Goal: Task Accomplishment & Management: Manage account settings

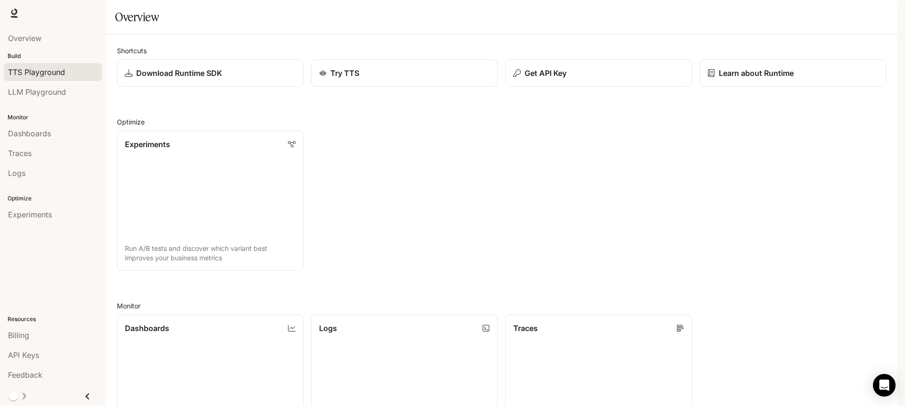
click at [35, 77] on span "TTS Playground" at bounding box center [36, 71] width 57 height 11
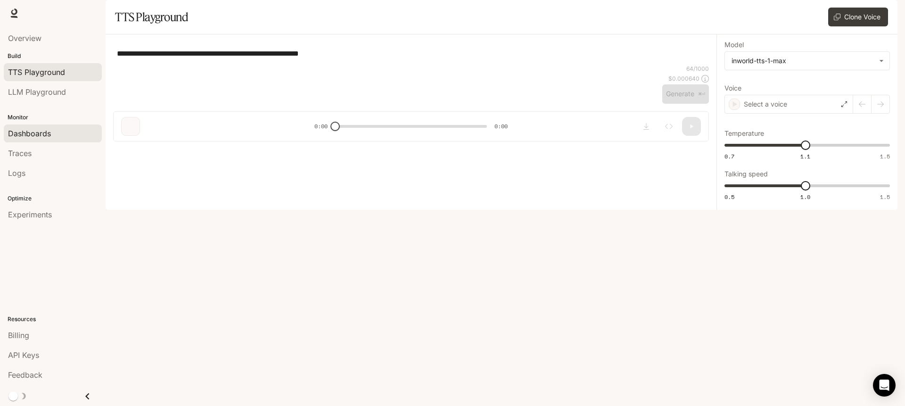
click at [27, 137] on span "Dashboards" at bounding box center [29, 133] width 43 height 11
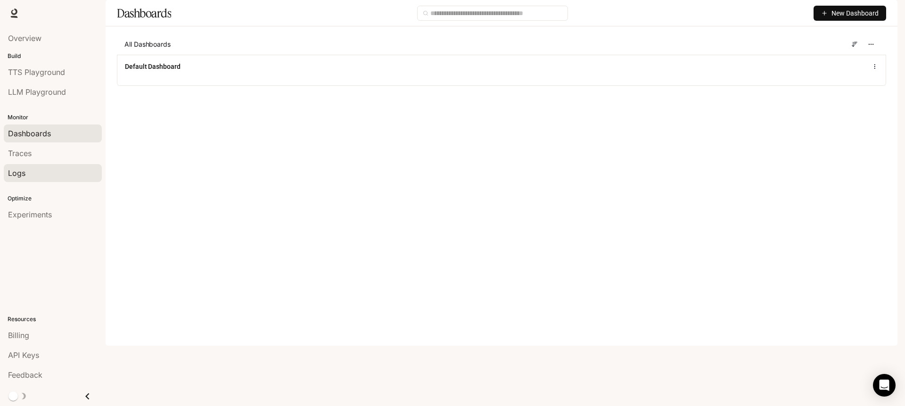
click at [68, 169] on div "Logs" at bounding box center [53, 172] width 90 height 11
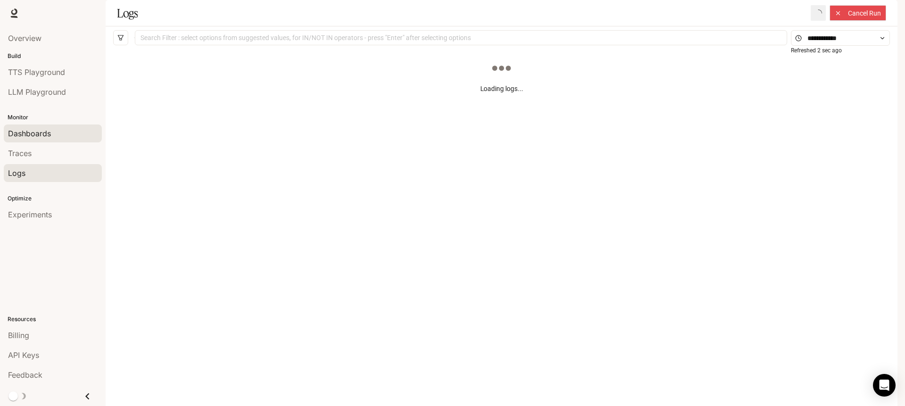
click at [69, 135] on div "Dashboards" at bounding box center [53, 133] width 90 height 11
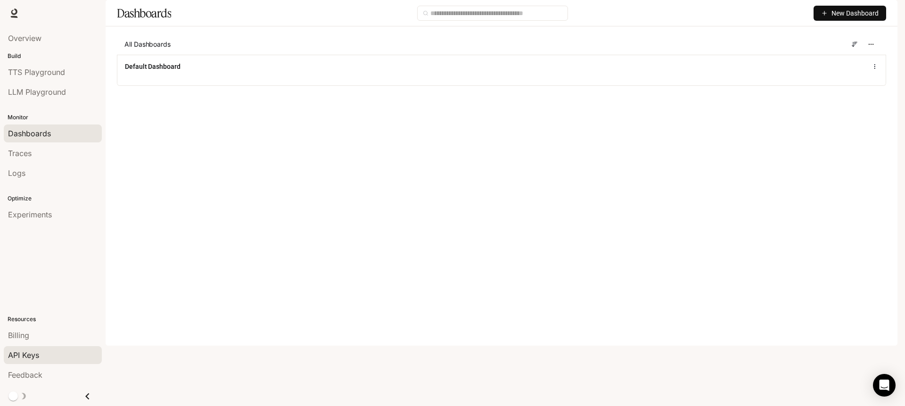
click at [23, 361] on link "API Keys" at bounding box center [53, 355] width 98 height 18
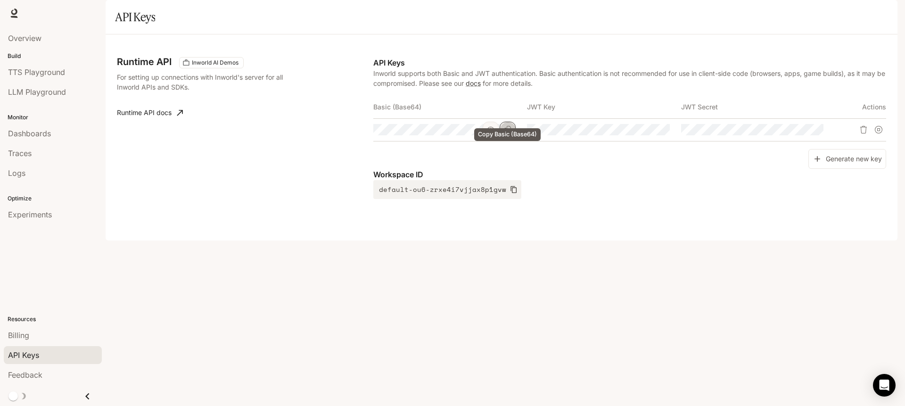
click at [507, 133] on icon "Copy Basic (Base64)" at bounding box center [508, 130] width 7 height 8
